Goal: Task Accomplishment & Management: Complete application form

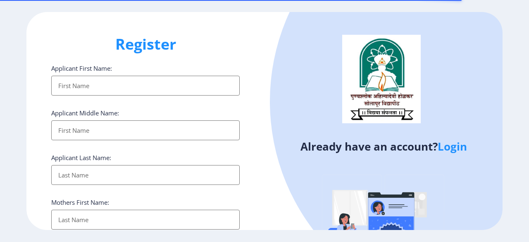
select select
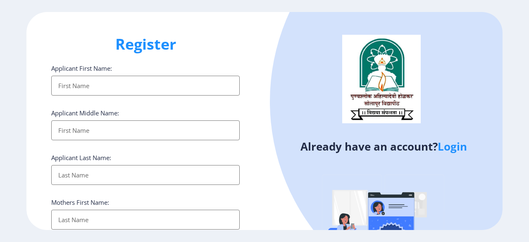
type input "[EMAIL_ADDRESS][DOMAIN_NAME]"
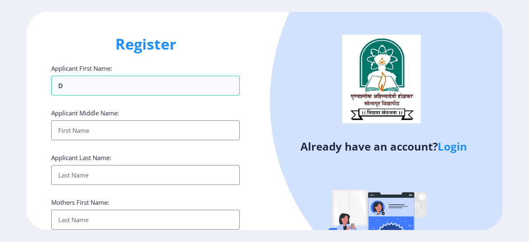
type input "D"
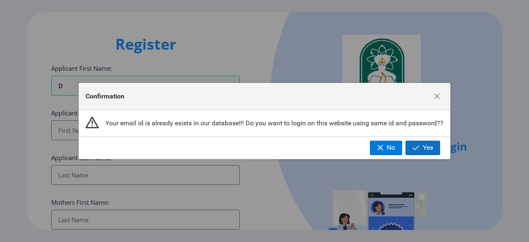
click at [421, 147] on button "Yes" at bounding box center [422, 147] width 35 height 14
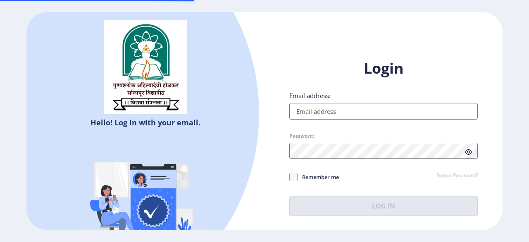
type input "[EMAIL_ADDRESS][DOMAIN_NAME]"
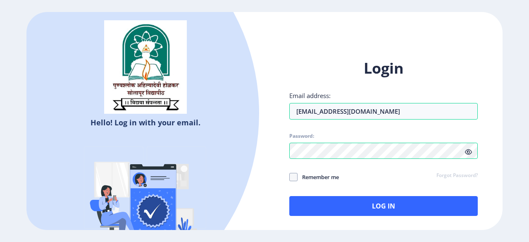
click at [347, 216] on div "Login Email address: [EMAIL_ADDRESS][DOMAIN_NAME] Password: Remember me Forgot …" at bounding box center [383, 143] width 238 height 195
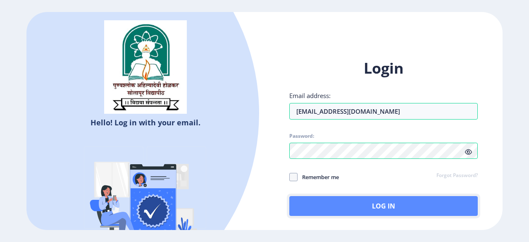
click at [347, 207] on button "Log In" at bounding box center [383, 206] width 188 height 20
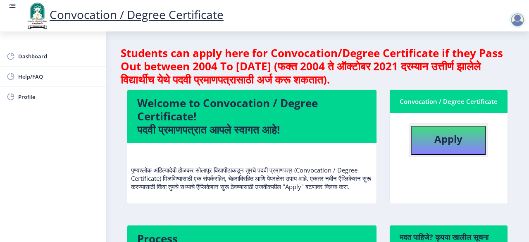
click at [448, 146] on button "Apply" at bounding box center [448, 140] width 74 height 29
select select
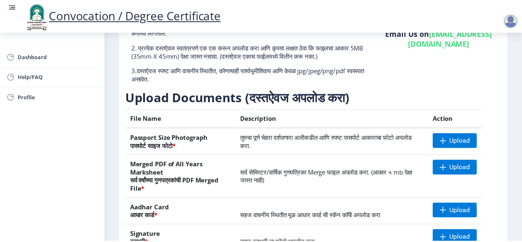
scroll to position [83, 0]
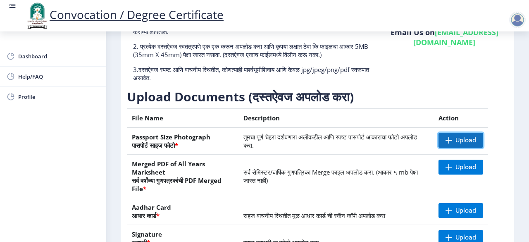
click at [461, 141] on span "Upload" at bounding box center [465, 140] width 21 height 8
click at [449, 140] on span at bounding box center [448, 140] width 7 height 7
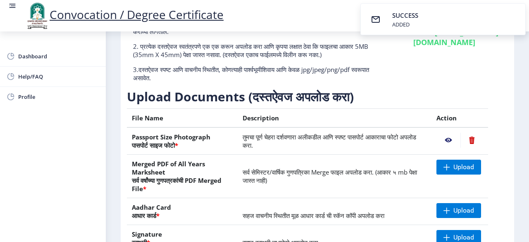
click at [449, 141] on nb-action at bounding box center [448, 140] width 24 height 15
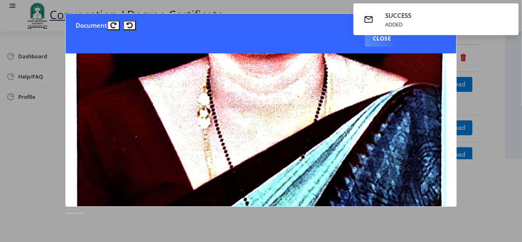
scroll to position [413, 0]
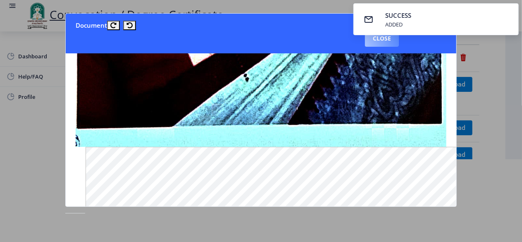
click at [378, 42] on button "Close" at bounding box center [382, 38] width 34 height 17
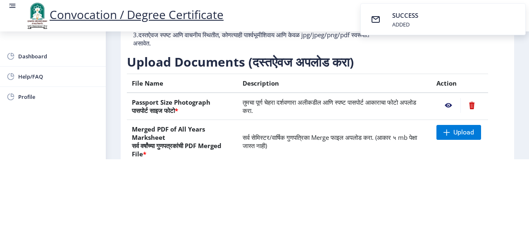
scroll to position [83, 0]
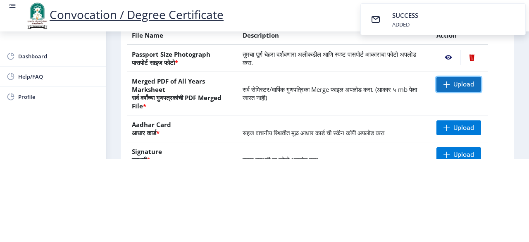
click at [448, 86] on span at bounding box center [446, 84] width 7 height 7
click at [458, 88] on span "Upload" at bounding box center [458, 84] width 45 height 15
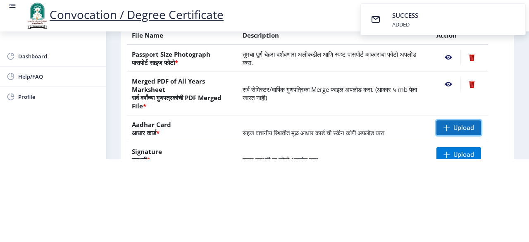
click at [461, 125] on span "Upload" at bounding box center [463, 128] width 21 height 8
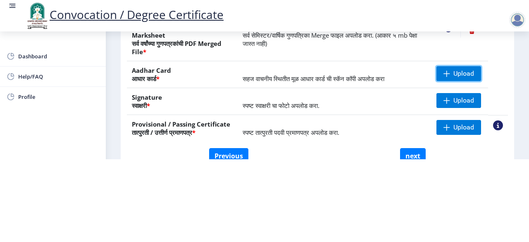
scroll to position [124, 0]
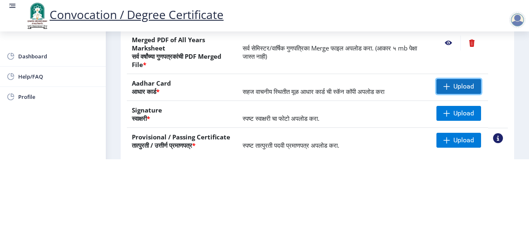
click at [438, 87] on span "Upload" at bounding box center [458, 86] width 45 height 15
click at [449, 90] on span "Upload" at bounding box center [458, 86] width 45 height 15
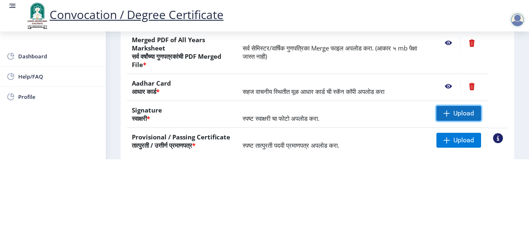
click at [444, 114] on span at bounding box center [446, 113] width 7 height 7
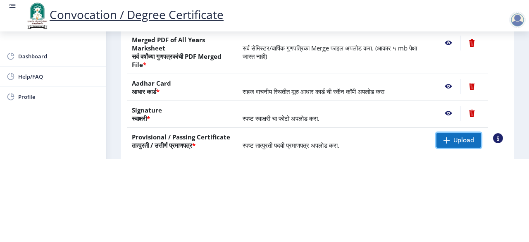
click at [453, 140] on span "Upload" at bounding box center [463, 140] width 21 height 8
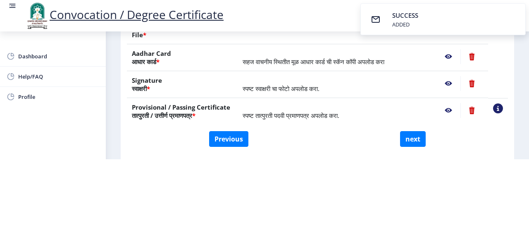
scroll to position [183, 0]
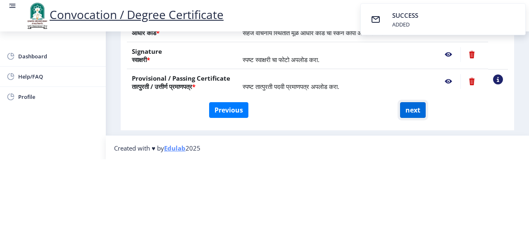
click at [412, 109] on button "next" at bounding box center [413, 110] width 26 height 16
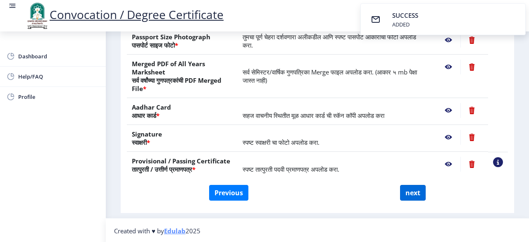
select select
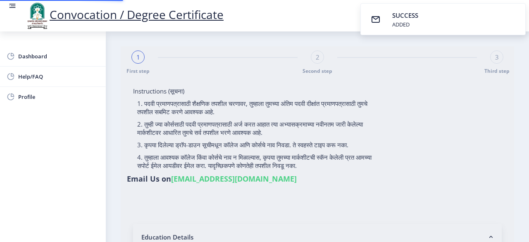
select select
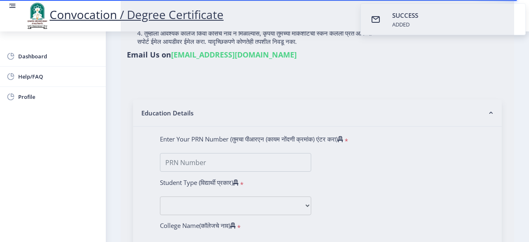
type input "2012032500221947"
select select "Regular"
select select "2013"
select select "March"
select select "FIRST CLASS"
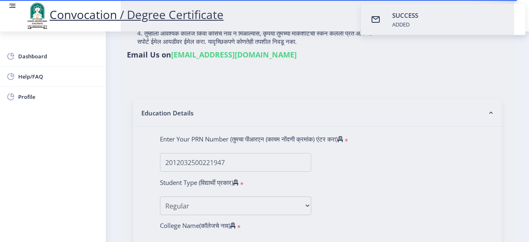
type input "002020"
type input "[PERSON_NAME]"
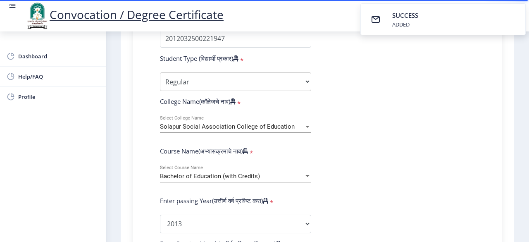
select select
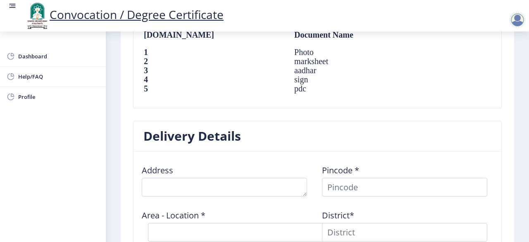
scroll to position [661, 0]
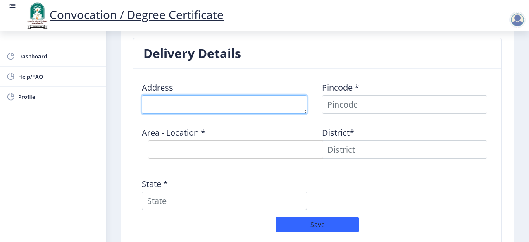
click at [207, 105] on textarea at bounding box center [224, 104] width 165 height 19
type textarea "S"
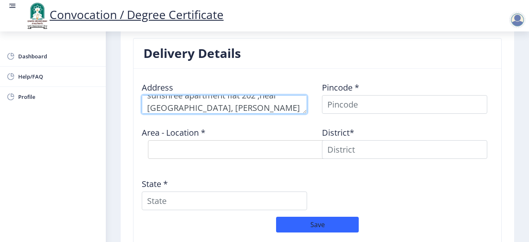
type textarea "sunshree apartment flat 202 ,near [GEOGRAPHIC_DATA], [PERSON_NAME][GEOGRAPHIC_D…"
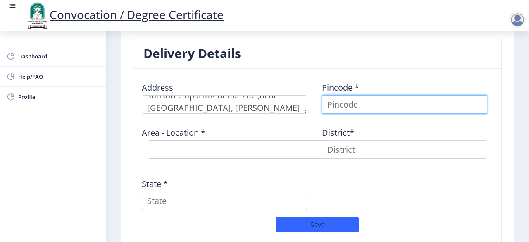
click at [405, 103] on input at bounding box center [404, 104] width 165 height 19
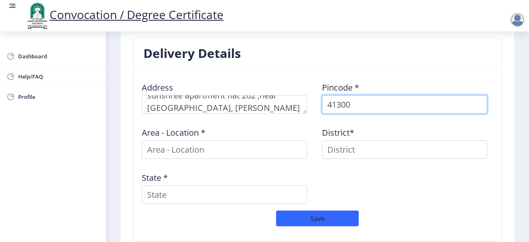
type input "413004"
select select
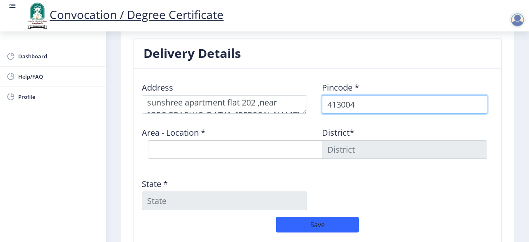
scroll to position [0, 0]
type input "413004"
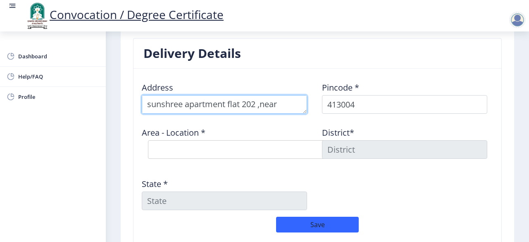
scroll to position [12, 0]
drag, startPoint x: 147, startPoint y: 101, endPoint x: 294, endPoint y: 114, distance: 147.6
click at [299, 115] on div "Address Pincode * 413004 Area - Location * Select Area Location [GEOGRAPHIC_DAT…" at bounding box center [317, 145] width 360 height 141
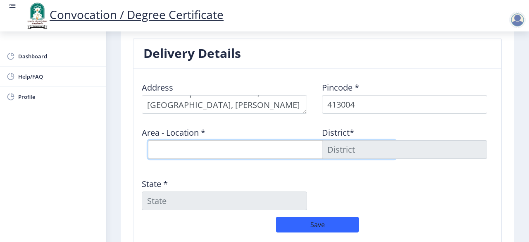
click at [226, 149] on select "Select Area Location [GEOGRAPHIC_DATA] S.O ([GEOGRAPHIC_DATA]) [PERSON_NAME] [G…" at bounding box center [272, 149] width 248 height 19
select select "2: Object"
click at [148, 140] on select "Select Area Location [GEOGRAPHIC_DATA] S.O ([GEOGRAPHIC_DATA]) [PERSON_NAME] [G…" at bounding box center [272, 149] width 248 height 19
type input "SOLAPUR"
type input "[GEOGRAPHIC_DATA]"
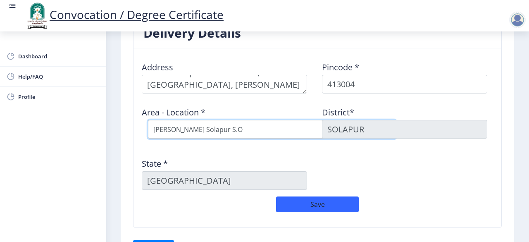
scroll to position [651, 0]
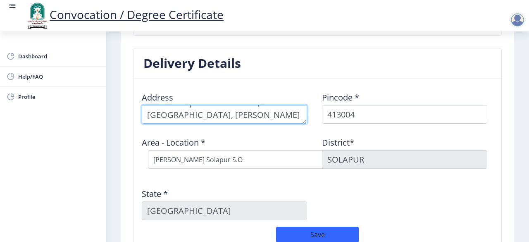
click at [292, 111] on textarea at bounding box center [224, 114] width 165 height 19
type textarea "s"
paste textarea "Flat [STREET_ADDRESS][PERSON_NAME]"
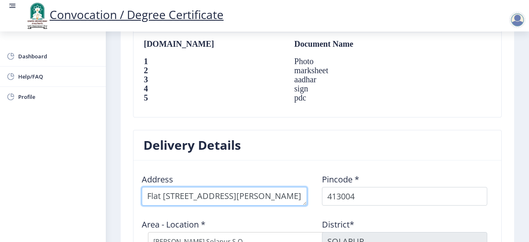
scroll to position [568, 0]
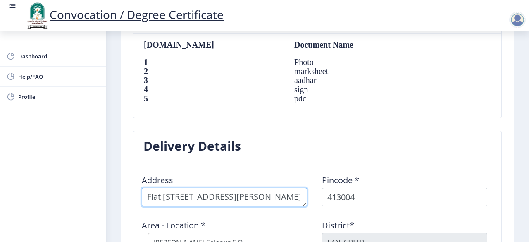
type textarea "Flat 202,sunshree apartment, jule solpur, near Dmart, Solapur, Maharashtra 4130…"
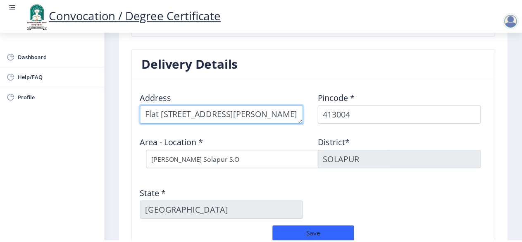
scroll to position [734, 0]
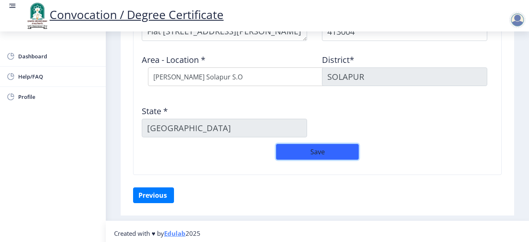
click at [323, 145] on button "Save" at bounding box center [317, 152] width 83 height 16
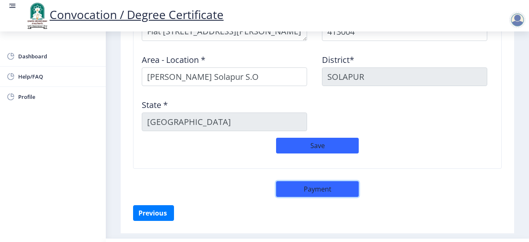
click at [322, 190] on button "Payment" at bounding box center [317, 189] width 83 height 16
select select "sealed"
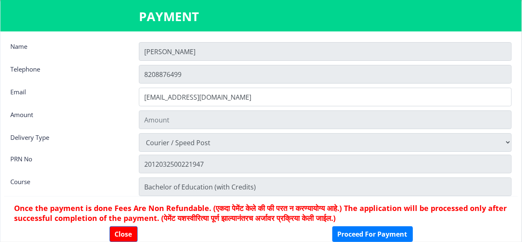
type input "2885"
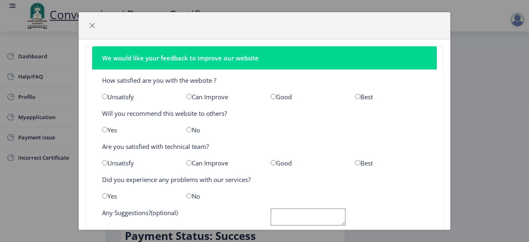
click at [271, 96] on input "radio" at bounding box center [273, 96] width 5 height 5
radio input "true"
click at [105, 130] on input "radio" at bounding box center [104, 129] width 5 height 5
radio input "true"
drag, startPoint x: 270, startPoint y: 160, endPoint x: 266, endPoint y: 164, distance: 5.3
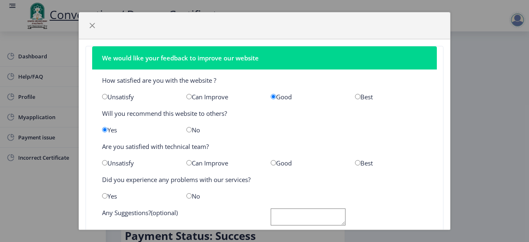
click at [271, 160] on input "radio" at bounding box center [273, 162] width 5 height 5
radio input "true"
click at [188, 196] on input "radio" at bounding box center [188, 195] width 5 height 5
radio input "true"
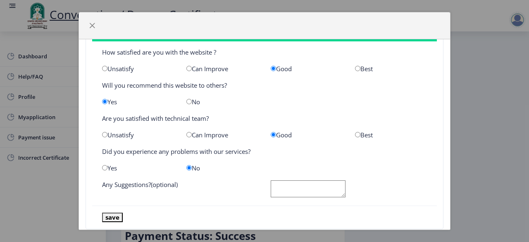
scroll to position [46, 0]
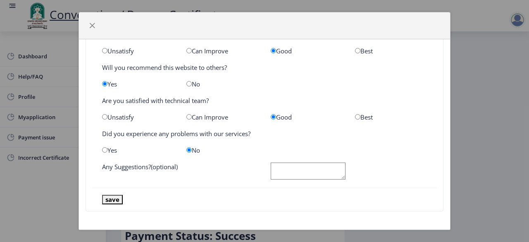
click at [283, 171] on textarea at bounding box center [308, 170] width 75 height 17
type textarea "good"
click at [111, 199] on button "save" at bounding box center [112, 200] width 21 height 10
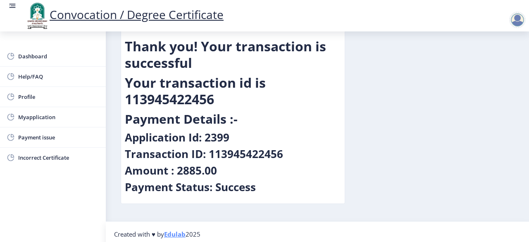
scroll to position [52, 0]
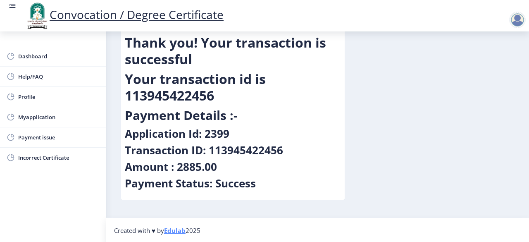
click at [520, 24] on div at bounding box center [517, 20] width 17 height 17
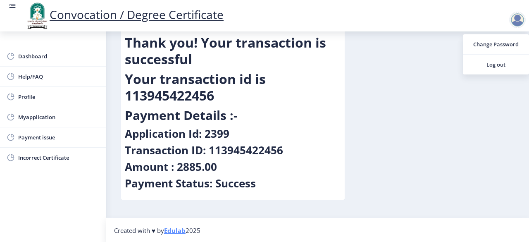
click at [445, 97] on div "PAYMENT SUCCESSFUL Thank you! Your transaction is successful Your transaction i…" at bounding box center [317, 103] width 406 height 219
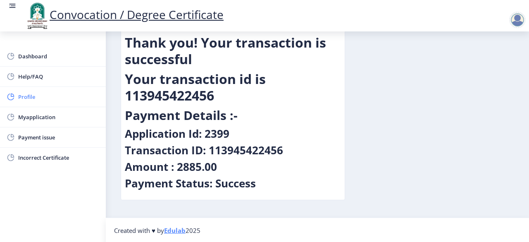
click at [45, 95] on span "Profile" at bounding box center [58, 97] width 81 height 10
select select
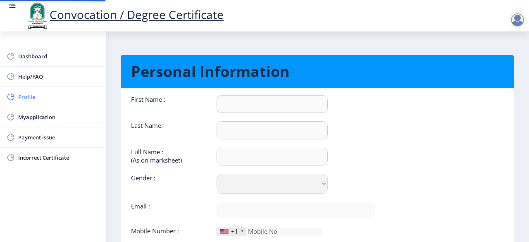
type input "[PERSON_NAME]"
select select "[DEMOGRAPHIC_DATA]"
type input "[EMAIL_ADDRESS][DOMAIN_NAME]"
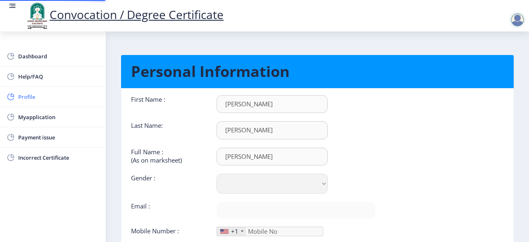
type input "8208876499"
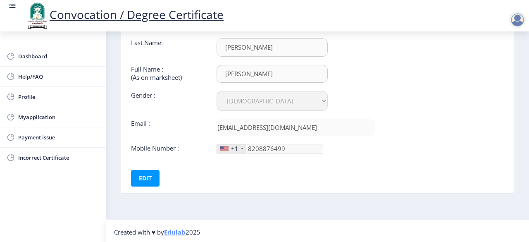
scroll to position [83, 0]
click at [241, 147] on div at bounding box center [242, 148] width 2 height 2
click at [62, 119] on span "Myapplication" at bounding box center [58, 117] width 81 height 10
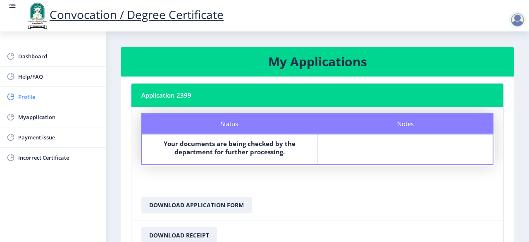
click at [48, 94] on span "Profile" at bounding box center [58, 97] width 81 height 10
select select
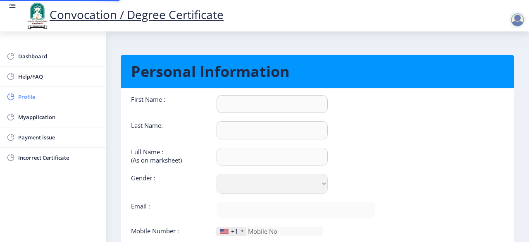
type input "[PERSON_NAME]"
select select "[DEMOGRAPHIC_DATA]"
type input "[EMAIL_ADDRESS][DOMAIN_NAME]"
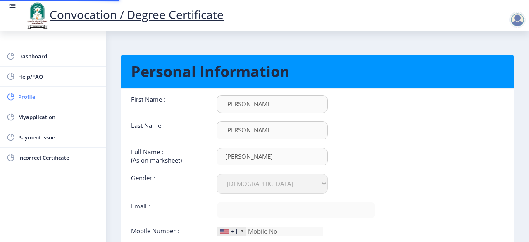
type input "8208876499"
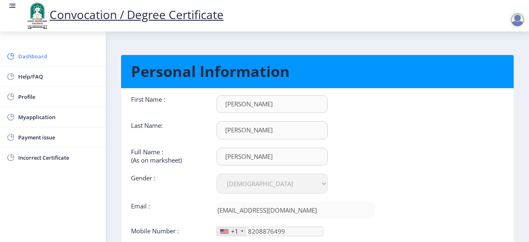
click at [42, 53] on span "Dashboard" at bounding box center [58, 56] width 81 height 10
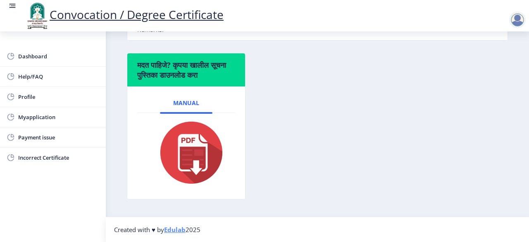
scroll to position [293, 0]
